Goal: Task Accomplishment & Management: Manage account settings

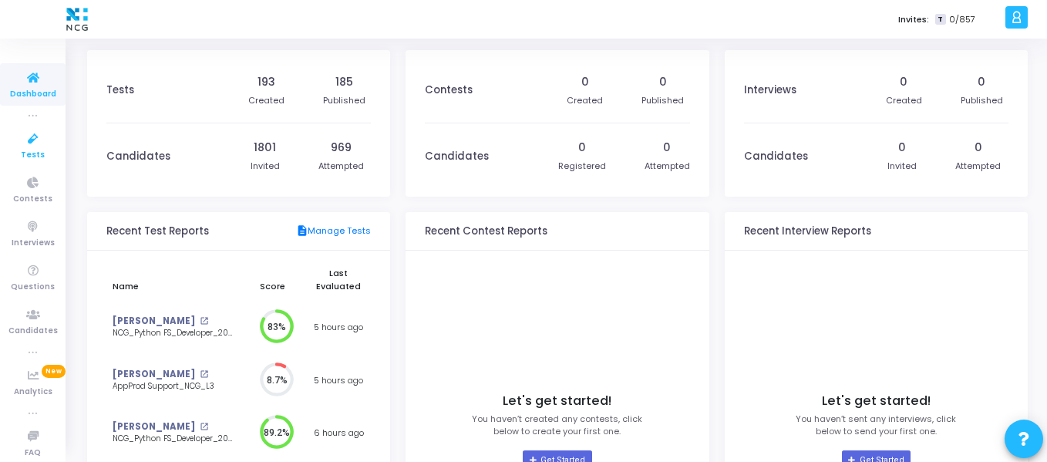
click at [29, 138] on icon at bounding box center [33, 139] width 32 height 19
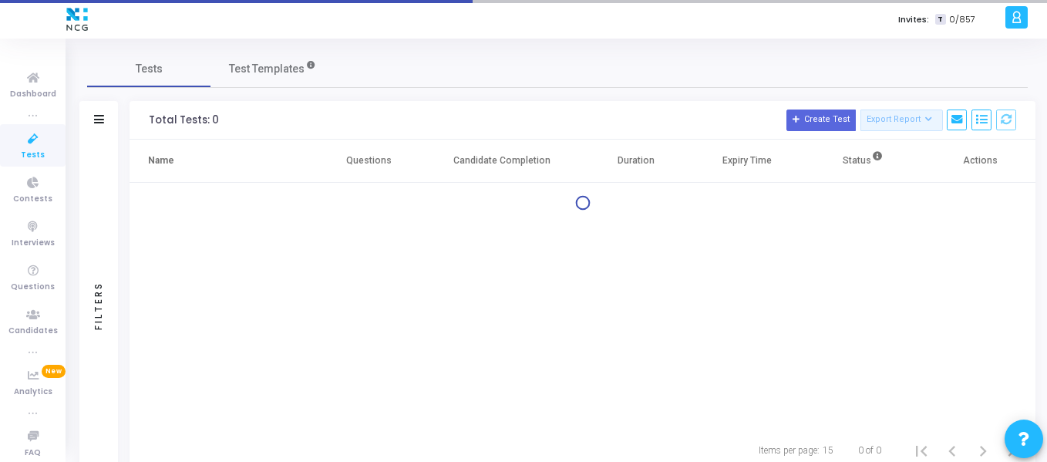
click at [29, 138] on icon at bounding box center [33, 139] width 32 height 19
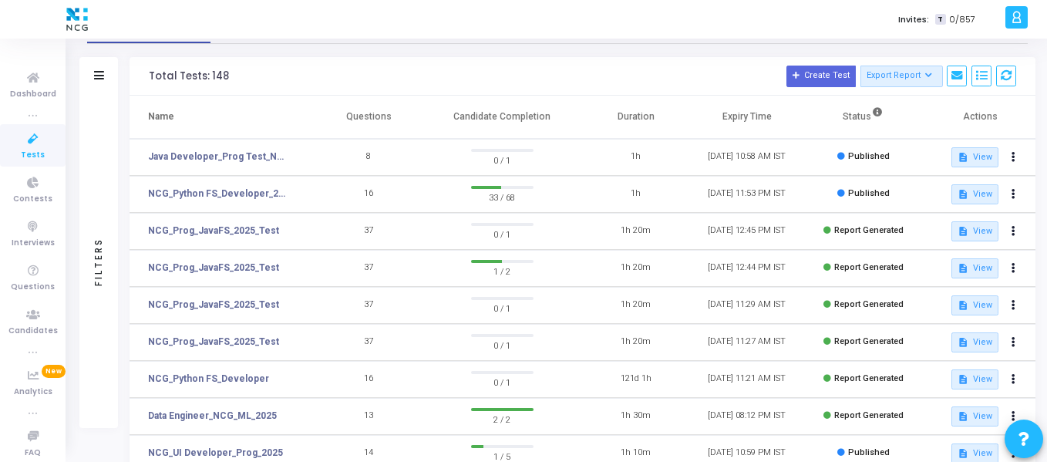
scroll to position [45, 0]
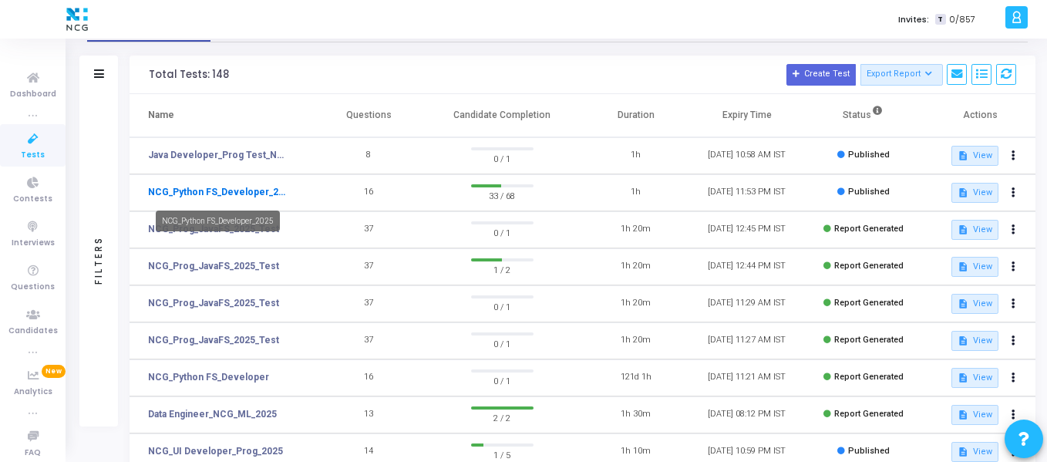
click at [275, 190] on link "NCG_Python FS_Developer_2025" at bounding box center [219, 192] width 142 height 14
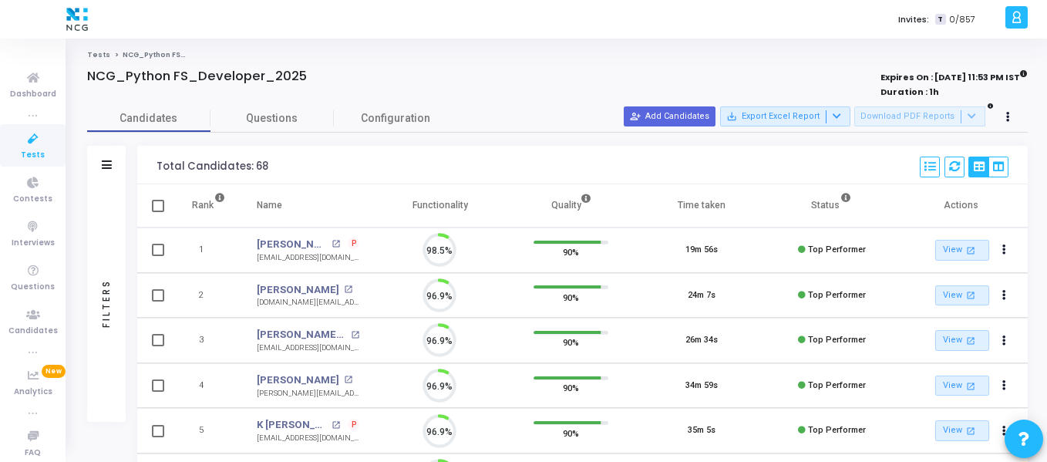
scroll to position [32, 39]
click at [18, 142] on icon at bounding box center [33, 139] width 32 height 19
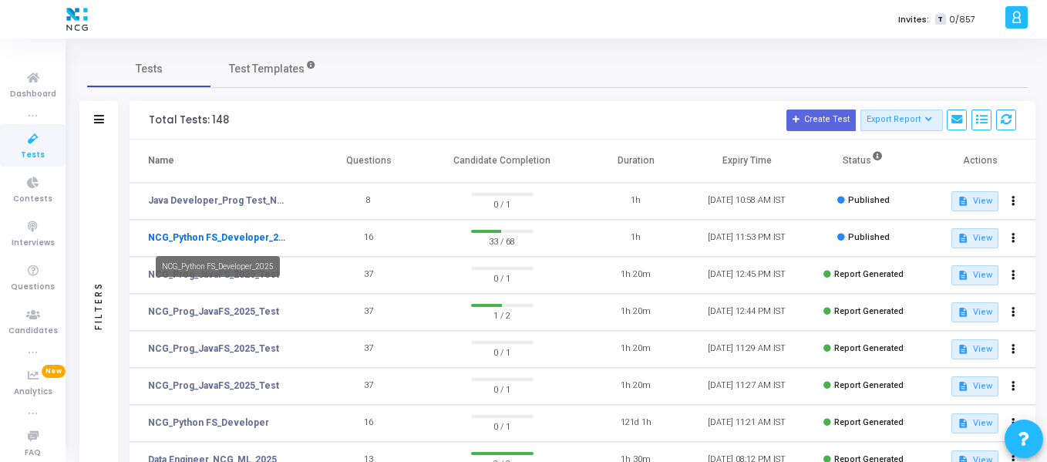
click at [281, 238] on link "NCG_Python FS_Developer_2025" at bounding box center [219, 238] width 142 height 14
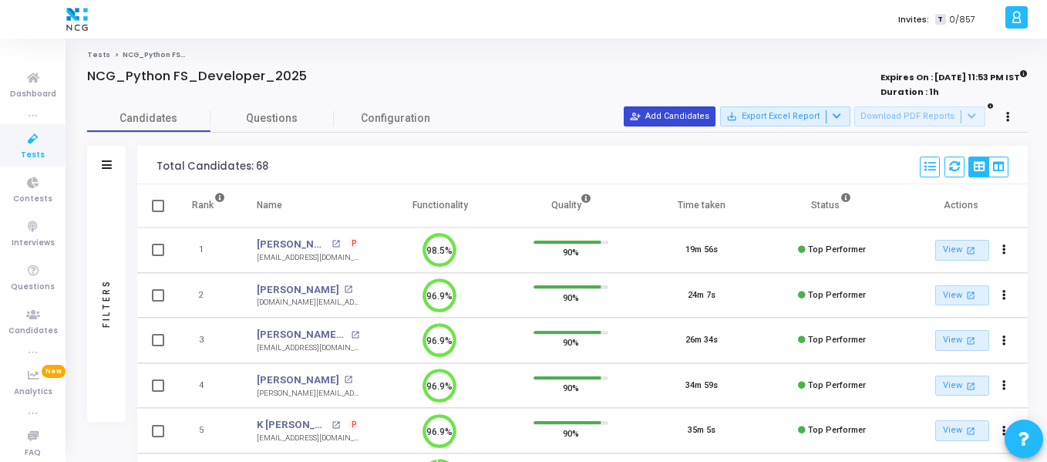
click at [700, 113] on button "person_add_alt Add Candidates" at bounding box center [670, 116] width 92 height 20
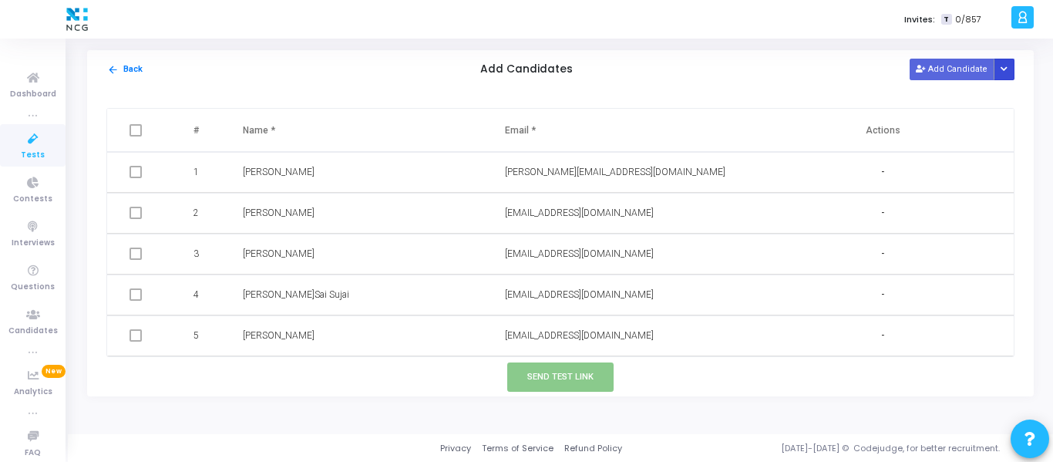
click at [1008, 72] on icon "Button group with nested dropdown" at bounding box center [1004, 70] width 7 height 8
click at [940, 103] on button "Upload Candidate List" at bounding box center [949, 99] width 118 height 21
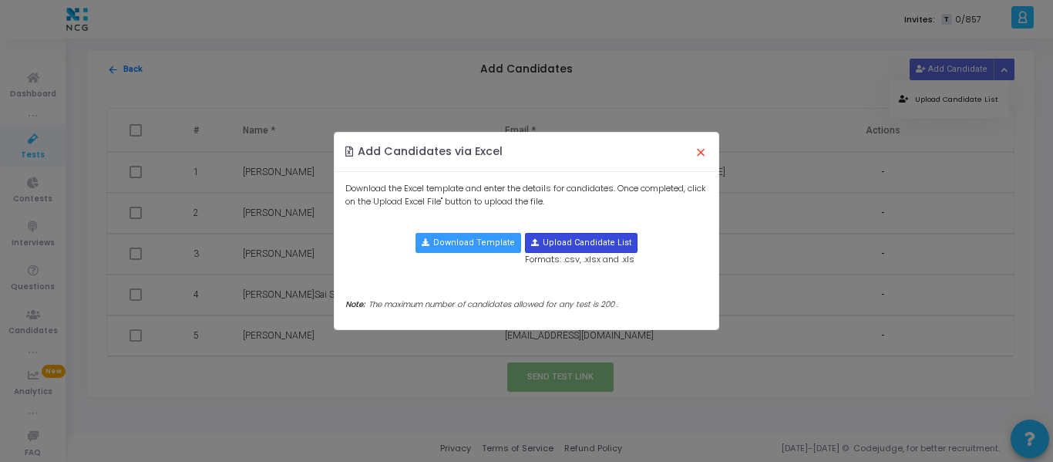
click at [591, 239] on input "file" at bounding box center [581, 243] width 111 height 19
type input "C:\fakepath\CodeJudge Test_Python.csv"
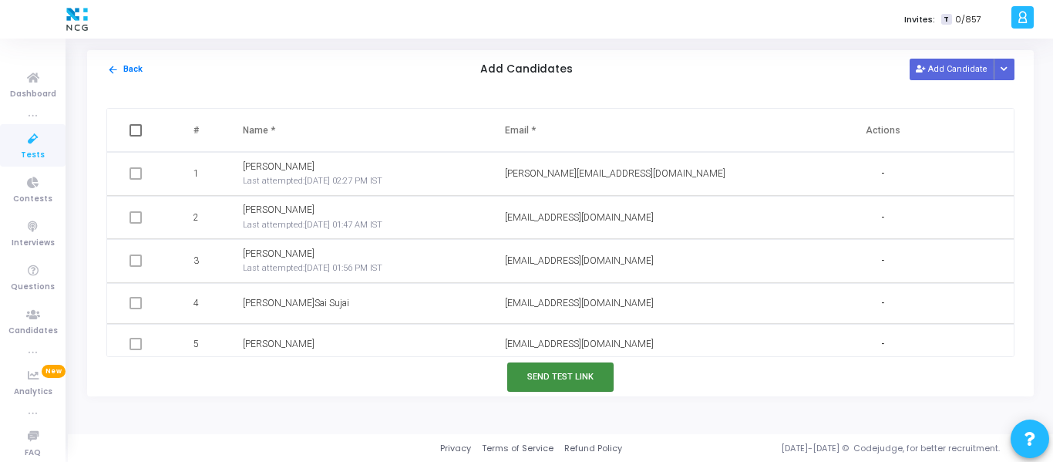
click at [562, 369] on button "Send Test Link" at bounding box center [560, 376] width 106 height 29
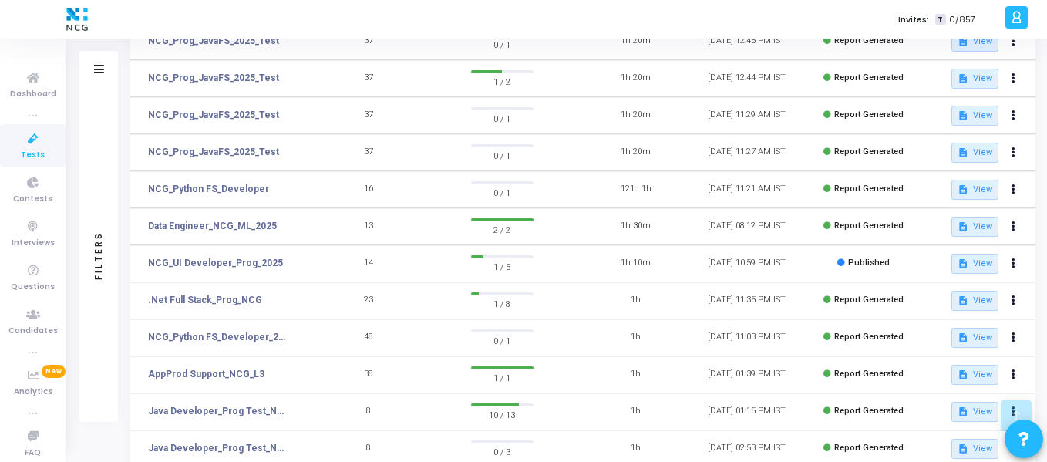
scroll to position [358, 0]
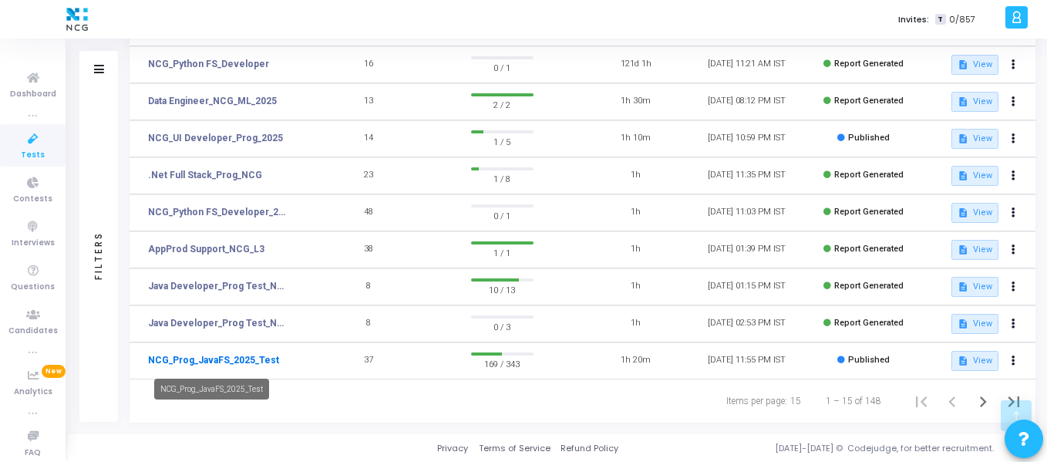
click at [227, 358] on link "NCG_Prog_JavaFS_2025_Test" at bounding box center [213, 360] width 131 height 14
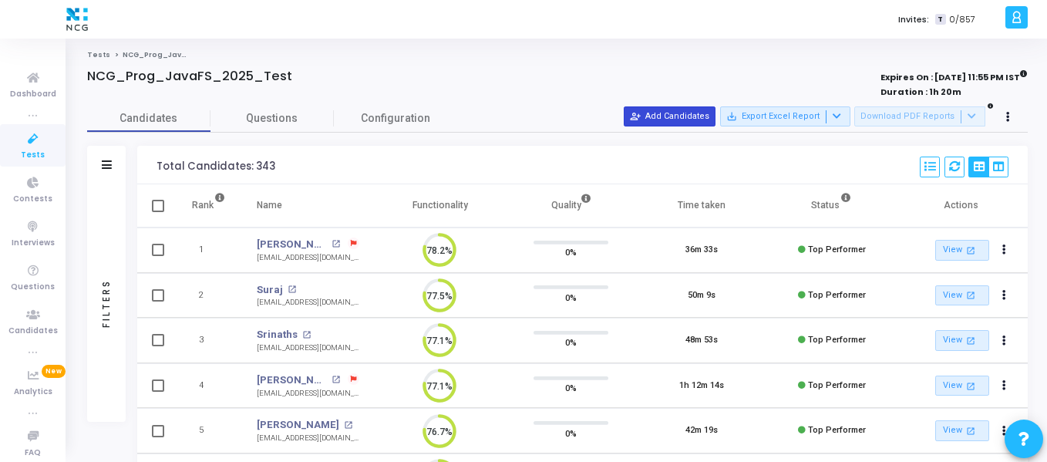
click at [691, 118] on button "person_add_alt Add Candidates" at bounding box center [670, 116] width 92 height 20
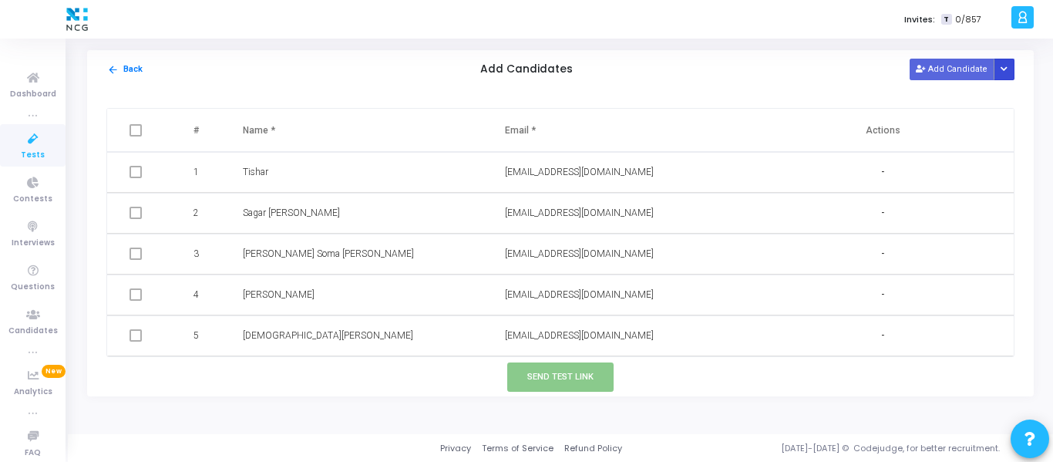
click at [1008, 66] on icon "Button group with nested dropdown" at bounding box center [1004, 70] width 7 height 8
click at [980, 98] on button "Upload Candidate List" at bounding box center [949, 99] width 118 height 21
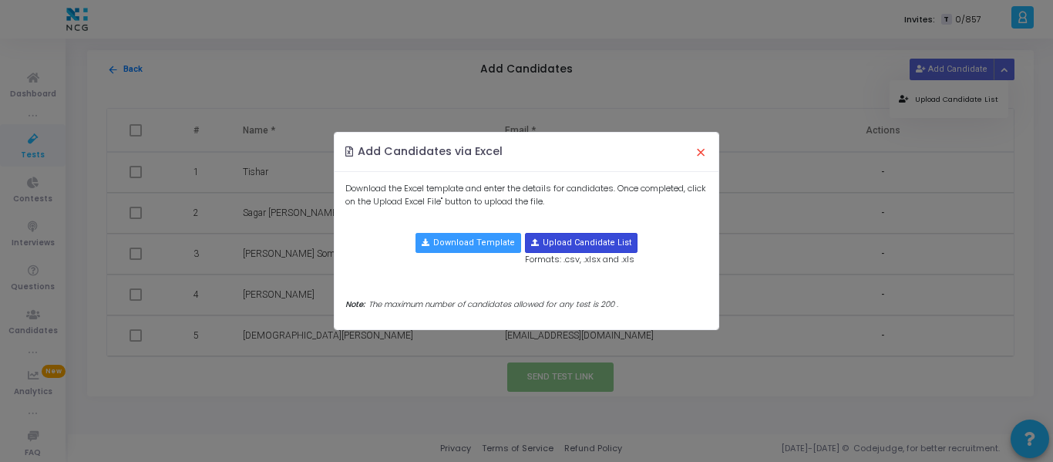
click at [571, 241] on input "file" at bounding box center [581, 243] width 111 height 19
type input "C:\fakepath\CodeJudge Test_Java.csv"
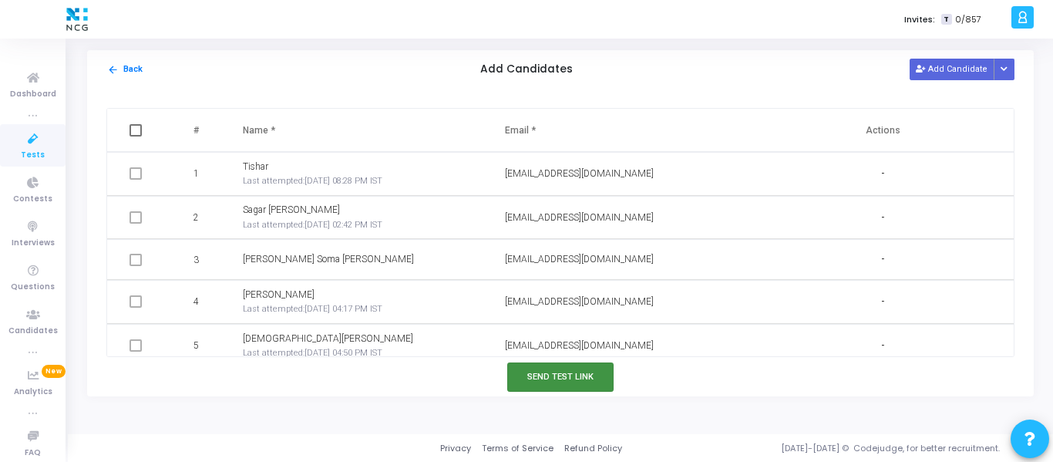
click at [557, 372] on button "Send Test Link" at bounding box center [560, 376] width 106 height 29
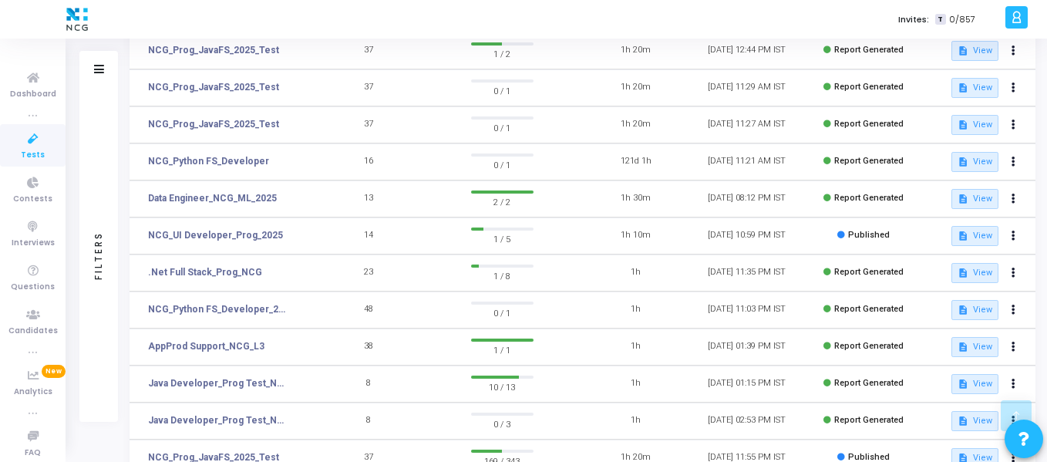
scroll to position [358, 0]
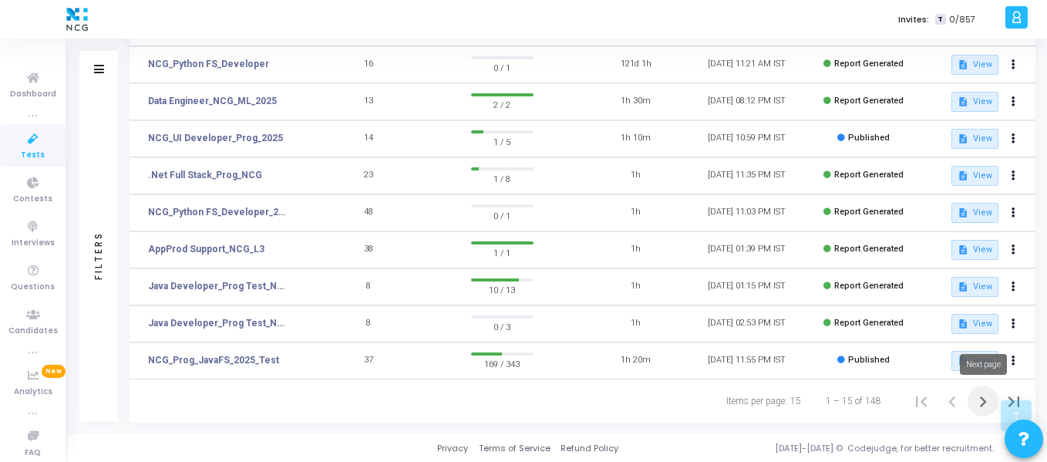
click at [988, 402] on icon "Next page" at bounding box center [983, 402] width 22 height 22
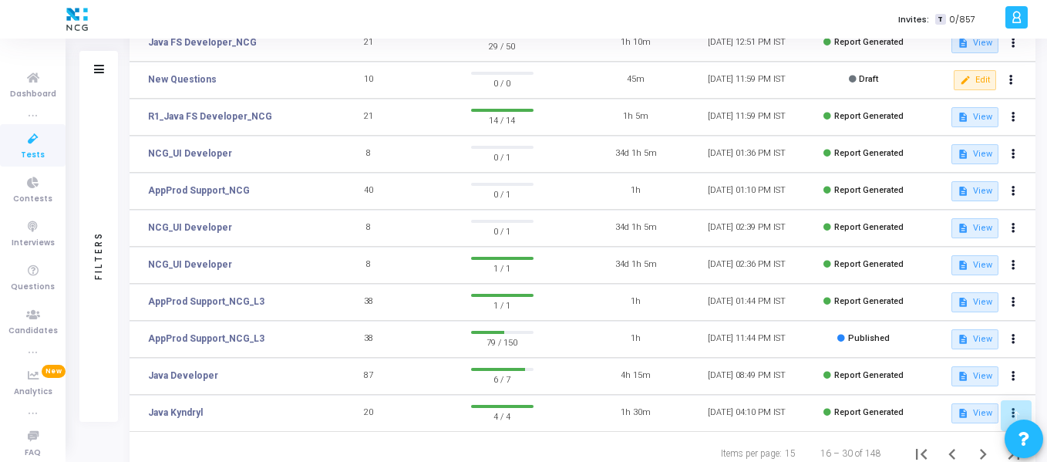
scroll to position [358, 0]
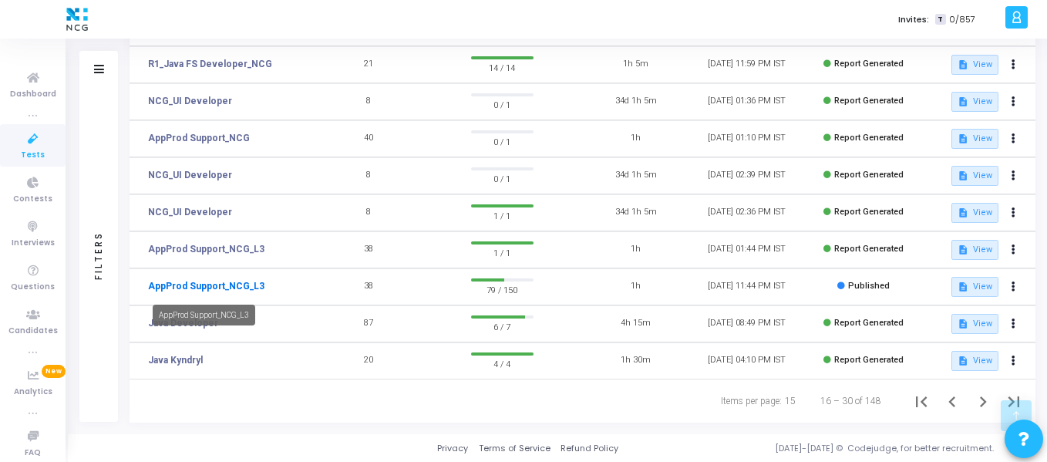
click at [245, 284] on link "AppProd Support_NCG_L3" at bounding box center [206, 286] width 116 height 14
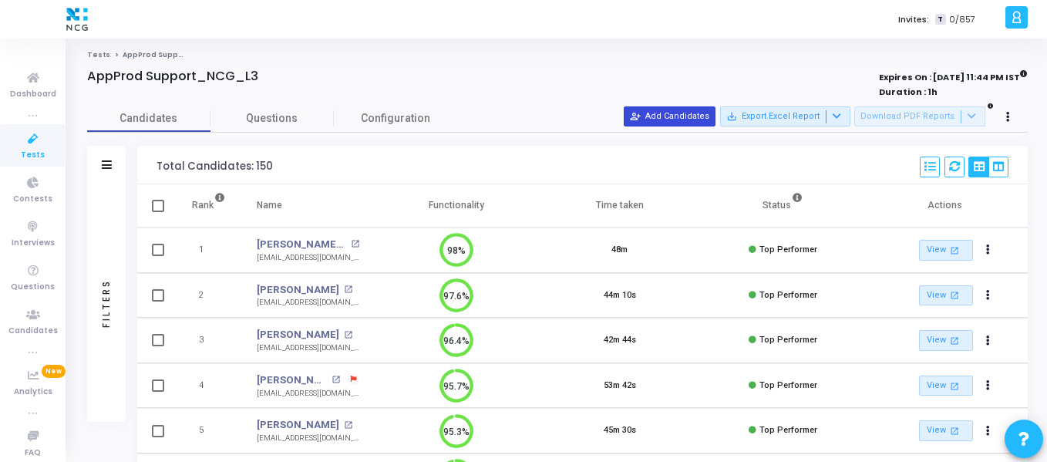
click at [680, 119] on button "person_add_alt Add Candidates" at bounding box center [670, 116] width 92 height 20
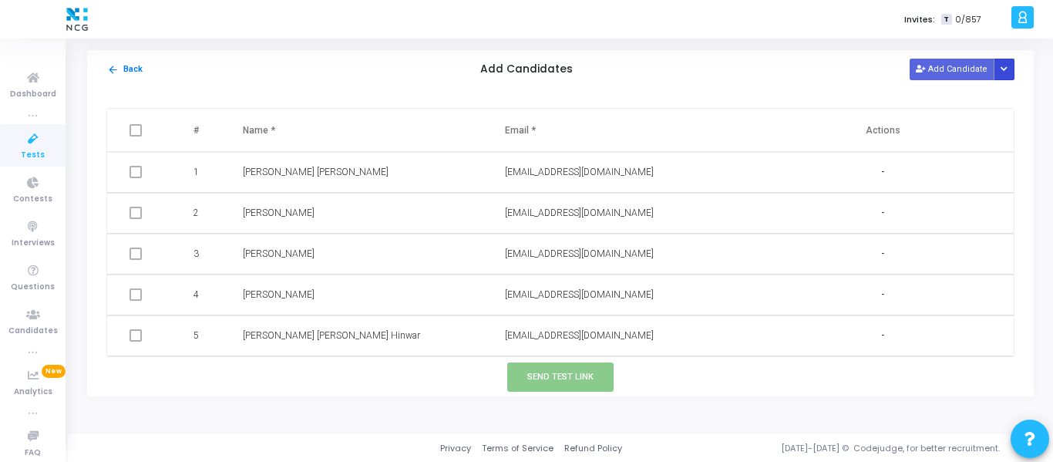
click at [1011, 72] on button "Button group with nested dropdown" at bounding box center [1005, 69] width 22 height 21
click at [972, 96] on button "Upload Candidate List" at bounding box center [949, 99] width 118 height 21
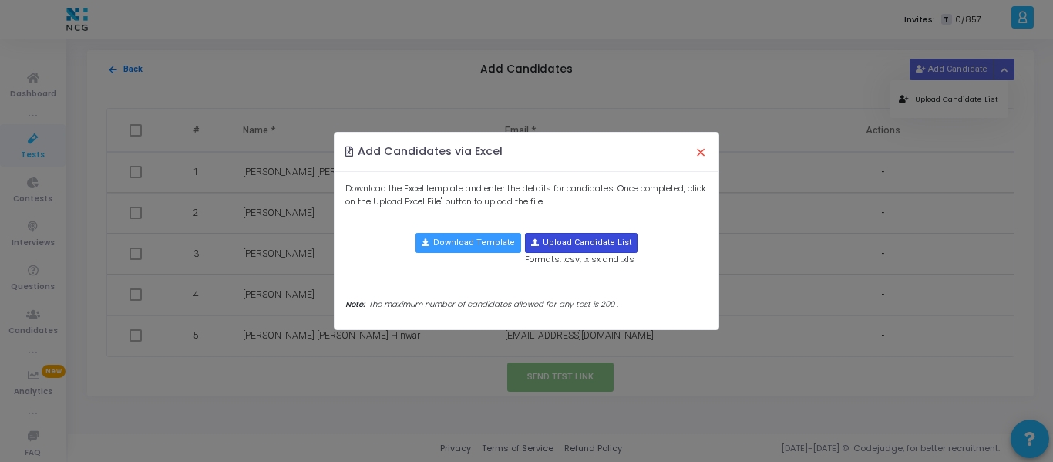
click at [560, 241] on input "file" at bounding box center [581, 243] width 111 height 19
type input "C:\fakepath\CodeJudge Test _Prod Support.csv"
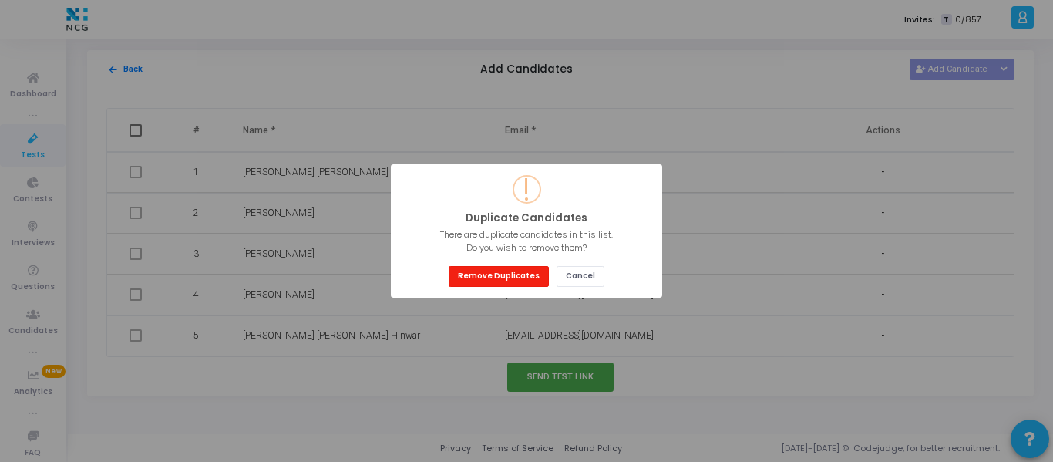
click at [496, 271] on button "Remove Duplicates" at bounding box center [499, 276] width 100 height 21
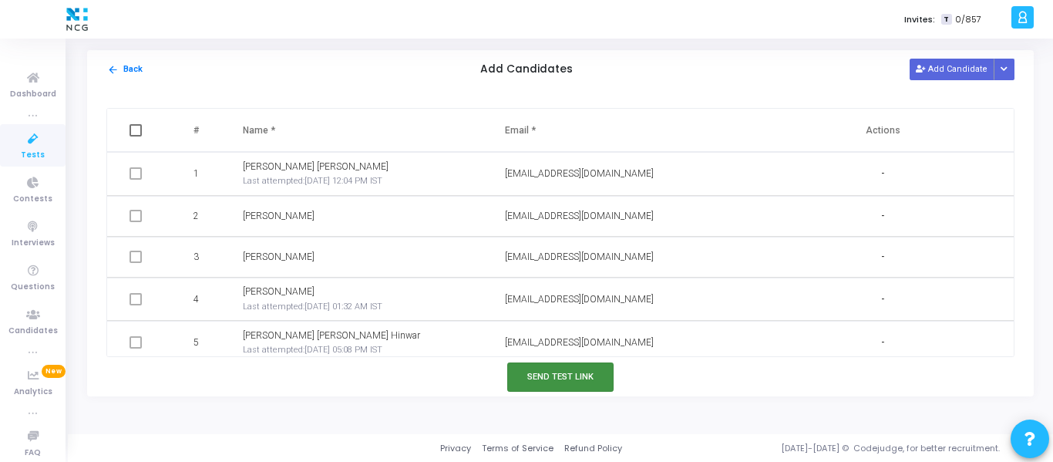
click at [561, 382] on button "Send Test Link" at bounding box center [560, 376] width 106 height 29
